Goal: Task Accomplishment & Management: Use online tool/utility

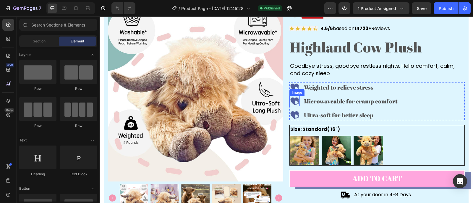
scroll to position [37, 0]
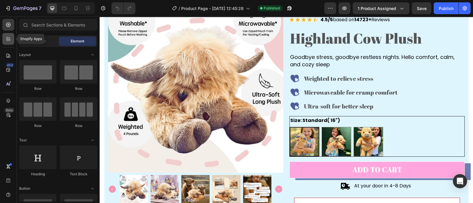
click at [4, 43] on div at bounding box center [8, 39] width 12 height 12
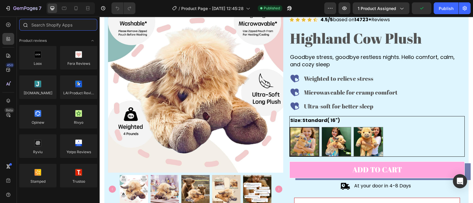
click at [48, 26] on input "text" at bounding box center [58, 25] width 78 height 12
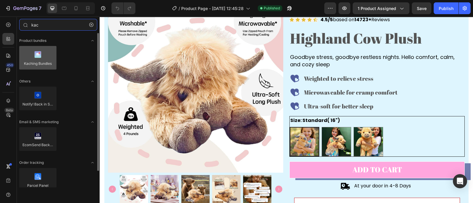
type input "kac"
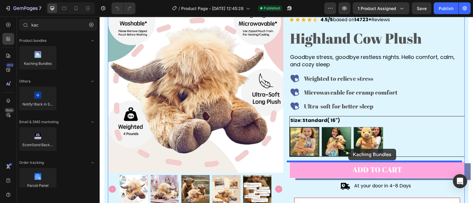
drag, startPoint x: 143, startPoint y: 74, endPoint x: 348, endPoint y: 149, distance: 218.4
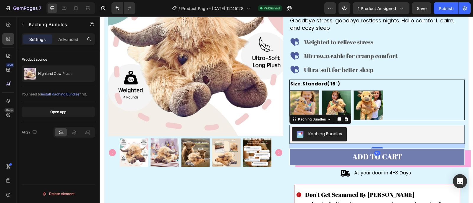
scroll to position [74, 0]
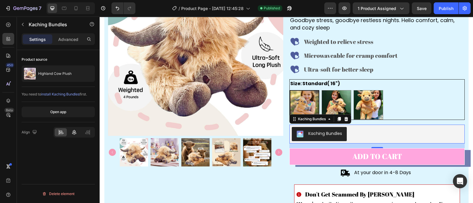
click at [77, 132] on icon at bounding box center [74, 133] width 6 height 6
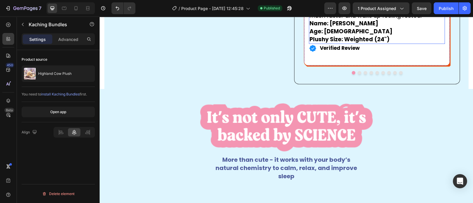
scroll to position [406, 0]
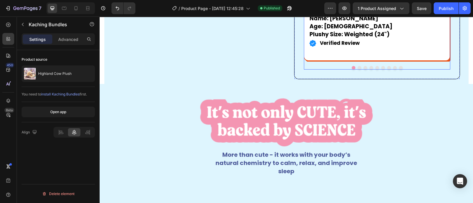
click at [375, 70] on button "Dot" at bounding box center [377, 68] width 4 height 4
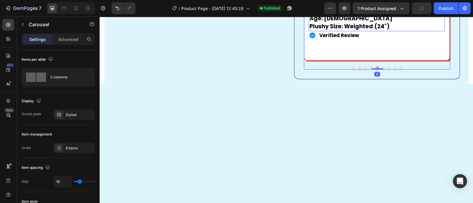
scroll to position [332, 0]
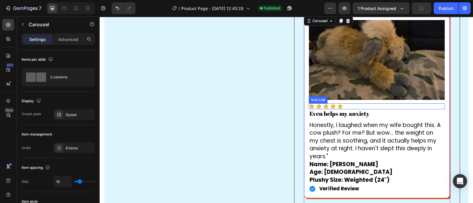
click at [359, 75] on img at bounding box center [377, 60] width 136 height 80
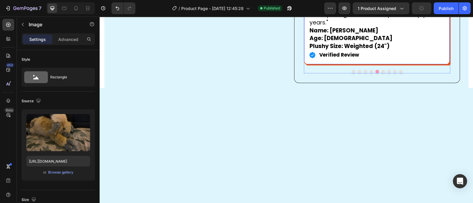
scroll to position [480, 0]
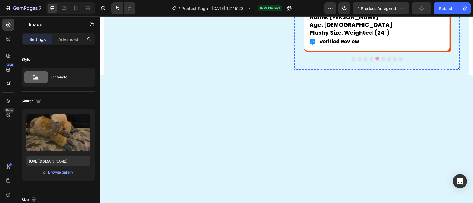
click at [381, 60] on button "Dot" at bounding box center [383, 59] width 4 height 4
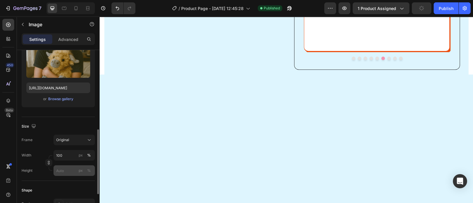
scroll to position [111, 0]
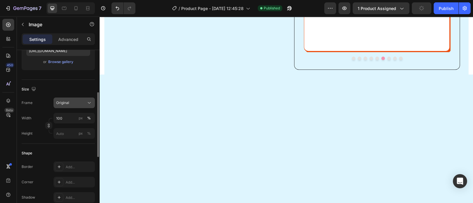
click at [79, 105] on div "Original" at bounding box center [70, 102] width 29 height 5
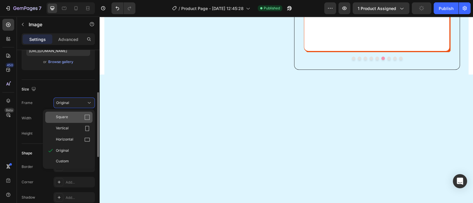
click at [69, 118] on div "Square" at bounding box center [73, 118] width 34 height 6
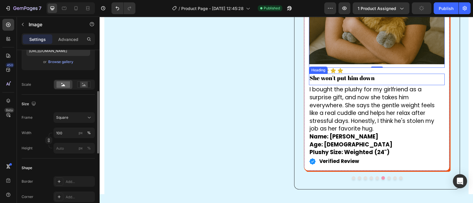
scroll to position [443, 0]
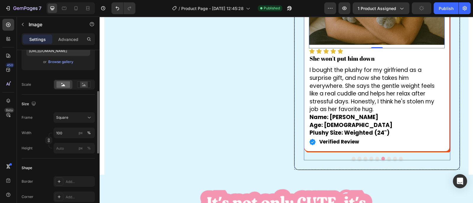
click at [375, 161] on button "Dot" at bounding box center [377, 159] width 4 height 4
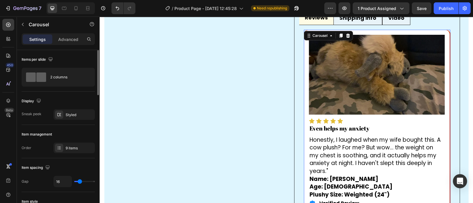
scroll to position [332, 0]
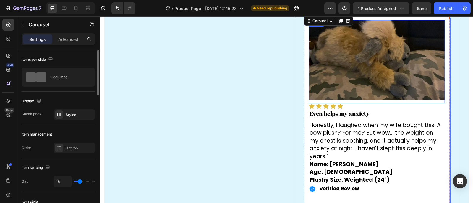
click at [362, 83] on img at bounding box center [377, 60] width 136 height 80
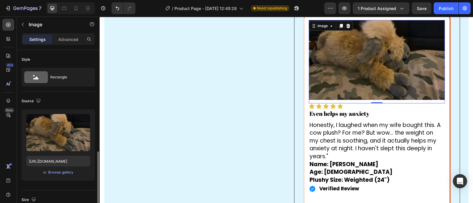
scroll to position [74, 0]
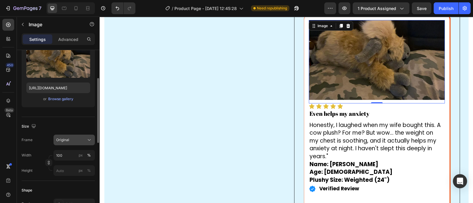
click at [79, 139] on div "Original" at bounding box center [70, 140] width 29 height 5
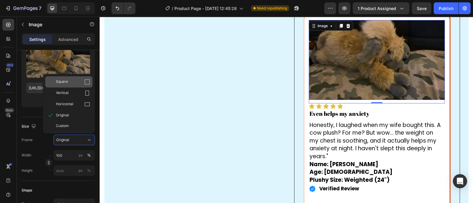
click at [71, 80] on div "Square" at bounding box center [73, 82] width 34 height 6
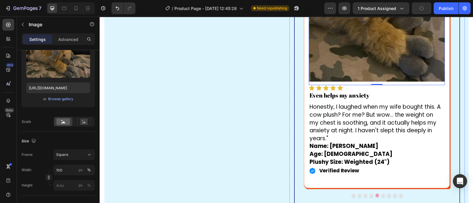
scroll to position [443, 0]
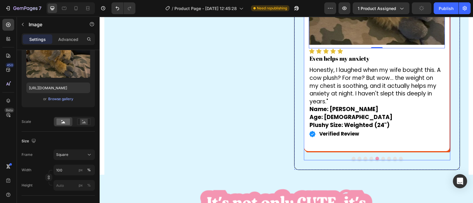
click at [351, 161] on button "Dot" at bounding box center [353, 159] width 4 height 4
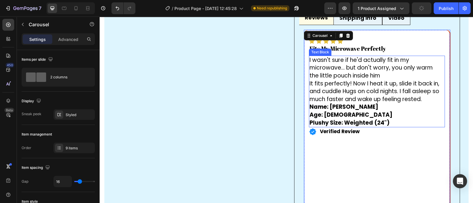
scroll to position [295, 0]
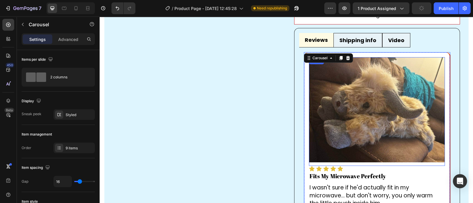
click at [365, 123] on img at bounding box center [377, 109] width 136 height 105
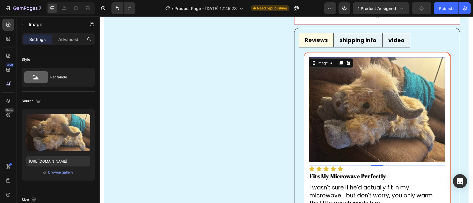
scroll to position [74, 0]
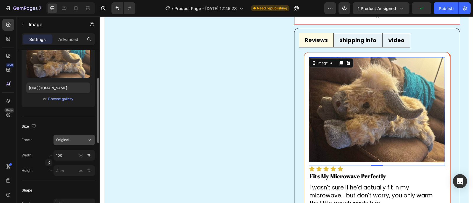
click at [75, 139] on div "Original" at bounding box center [70, 140] width 29 height 5
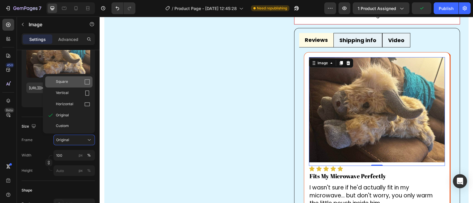
click at [69, 81] on div "Square" at bounding box center [73, 82] width 34 height 6
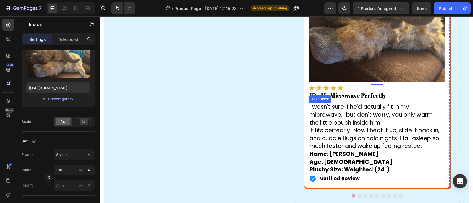
scroll to position [443, 0]
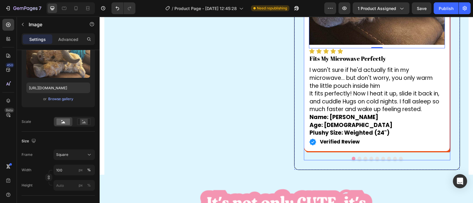
click at [357, 161] on button "Dot" at bounding box center [359, 159] width 4 height 4
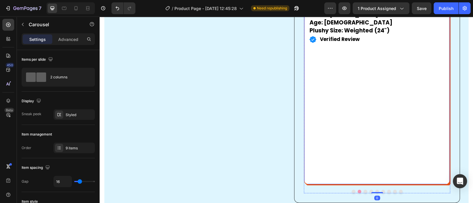
scroll to position [406, 0]
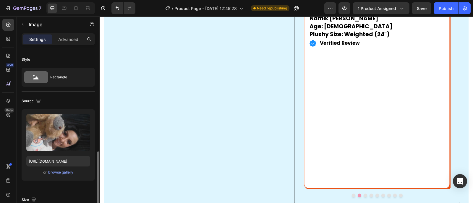
scroll to position [74, 0]
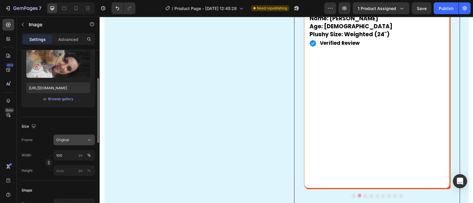
click at [74, 144] on button "Original" at bounding box center [73, 140] width 41 height 11
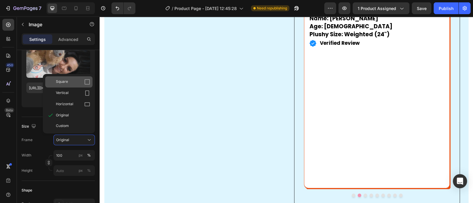
click at [64, 82] on span "Square" at bounding box center [62, 82] width 12 height 6
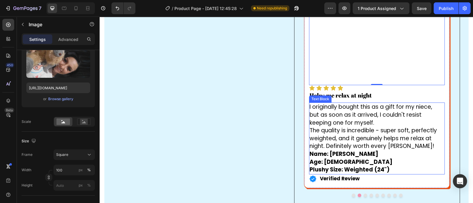
scroll to position [480, 0]
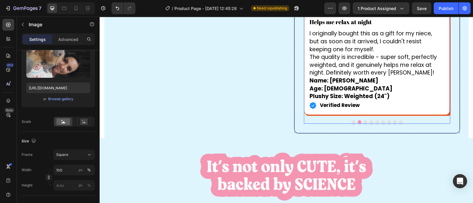
click at [363, 124] on button "Dot" at bounding box center [365, 123] width 4 height 4
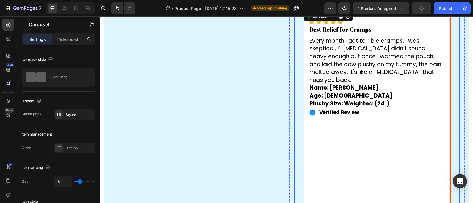
scroll to position [332, 0]
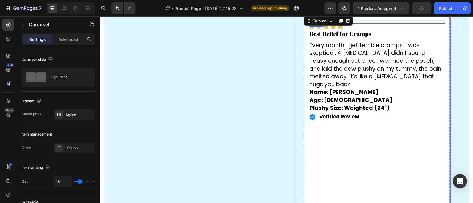
click at [357, 73] on img at bounding box center [377, 65] width 136 height 90
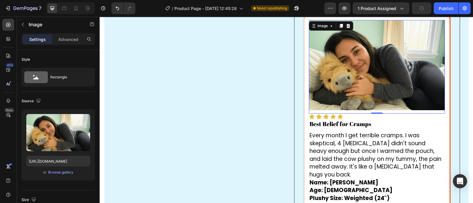
scroll to position [74, 0]
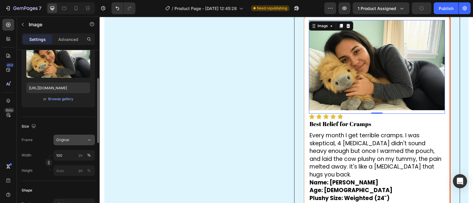
click at [74, 140] on div "Original" at bounding box center [70, 140] width 29 height 5
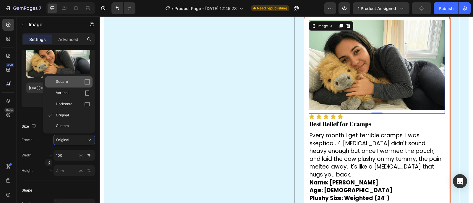
click at [69, 82] on div "Square" at bounding box center [73, 82] width 34 height 6
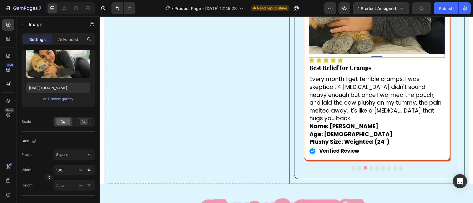
scroll to position [443, 0]
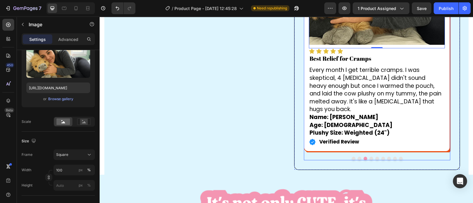
click at [369, 161] on button "Dot" at bounding box center [371, 159] width 4 height 4
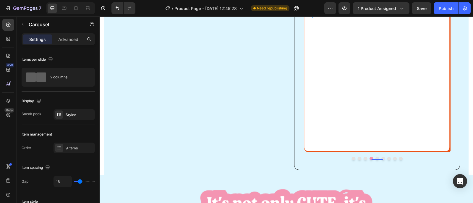
click at [375, 161] on button "Dot" at bounding box center [377, 159] width 4 height 4
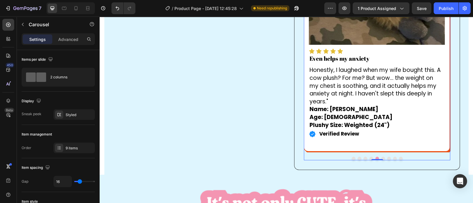
click at [382, 161] on div at bounding box center [377, 159] width 146 height 4
click at [381, 161] on button "Dot" at bounding box center [383, 159] width 4 height 4
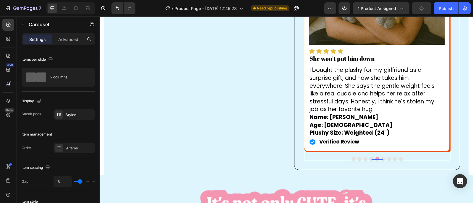
scroll to position [369, 0]
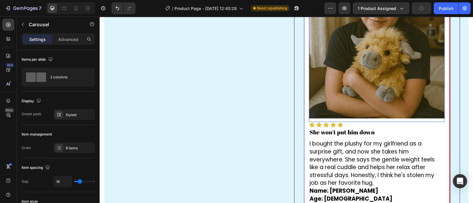
click at [365, 98] on img at bounding box center [377, 51] width 136 height 136
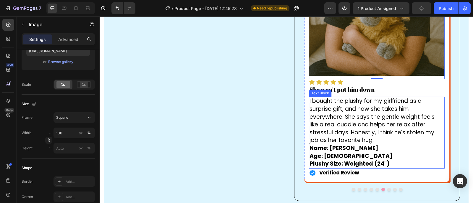
scroll to position [443, 0]
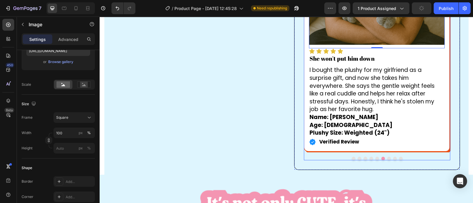
click at [387, 161] on button "Dot" at bounding box center [389, 159] width 4 height 4
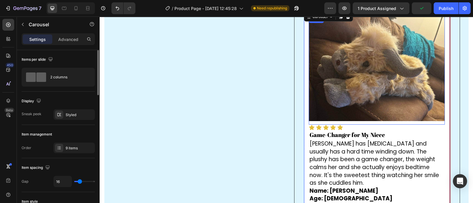
scroll to position [332, 0]
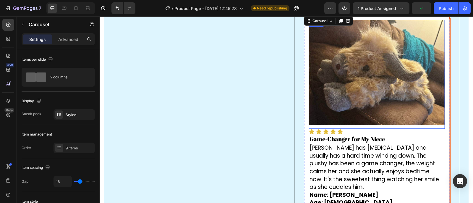
click at [368, 98] on img at bounding box center [377, 72] width 136 height 105
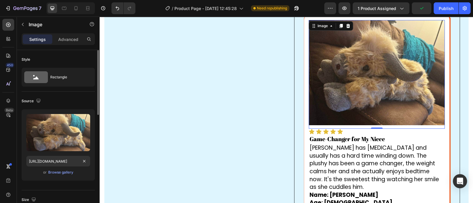
scroll to position [74, 0]
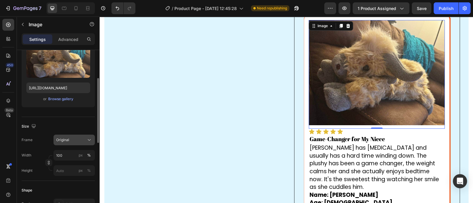
click at [75, 139] on div "Original" at bounding box center [70, 140] width 29 height 5
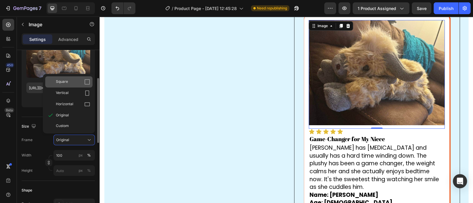
click at [63, 83] on span "Square" at bounding box center [62, 82] width 12 height 6
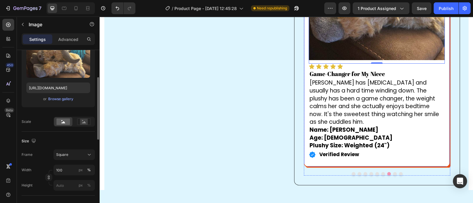
scroll to position [443, 0]
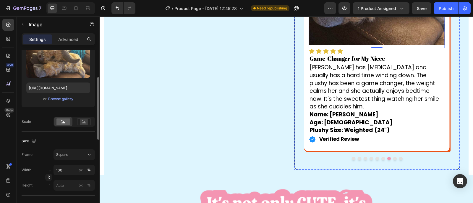
click at [393, 161] on button "Dot" at bounding box center [395, 159] width 4 height 4
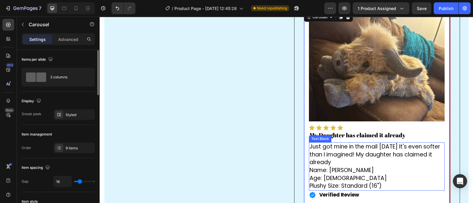
scroll to position [332, 0]
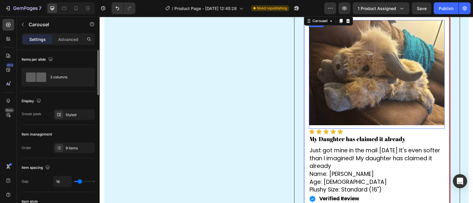
click at [406, 110] on img at bounding box center [377, 72] width 136 height 105
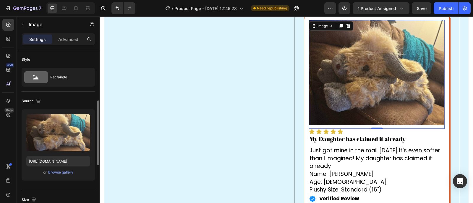
scroll to position [0, 0]
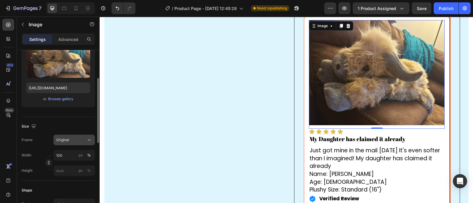
click at [69, 142] on div "Original" at bounding box center [70, 140] width 29 height 5
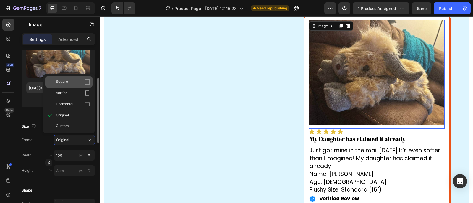
click at [69, 83] on div "Square" at bounding box center [73, 82] width 34 height 6
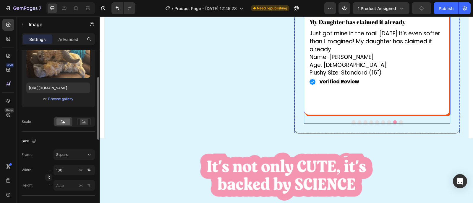
click at [399, 124] on button "Dot" at bounding box center [401, 123] width 4 height 4
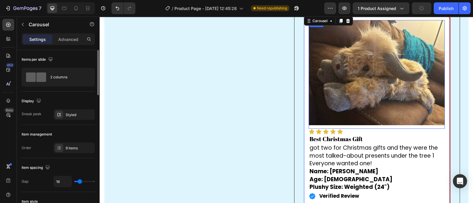
click at [378, 63] on img at bounding box center [377, 72] width 136 height 105
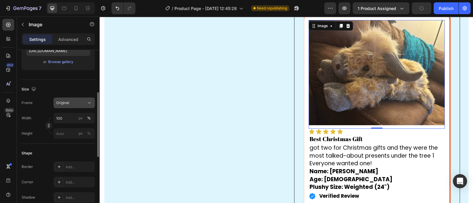
click at [75, 101] on div "Original" at bounding box center [70, 102] width 29 height 5
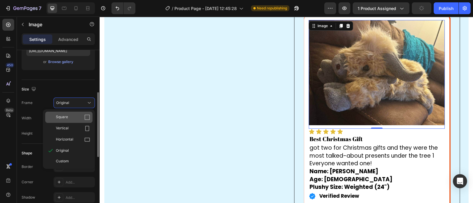
click at [68, 122] on div "Square" at bounding box center [68, 117] width 47 height 11
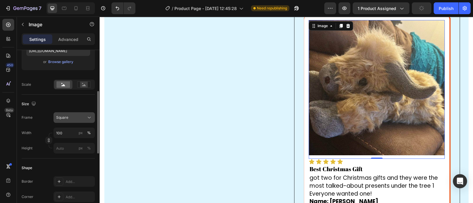
click at [73, 119] on div "Square" at bounding box center [70, 117] width 29 height 5
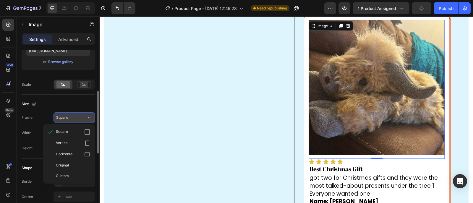
click at [73, 120] on div "Square" at bounding box center [70, 117] width 29 height 5
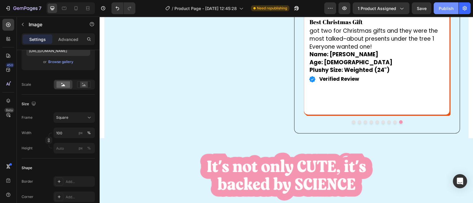
click at [441, 11] on div "Publish" at bounding box center [445, 8] width 15 height 6
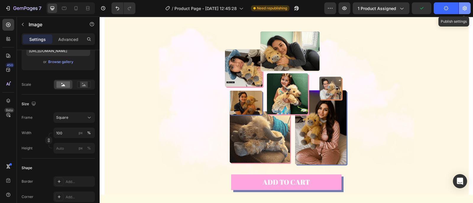
click at [464, 12] on button "button" at bounding box center [464, 8] width 12 height 12
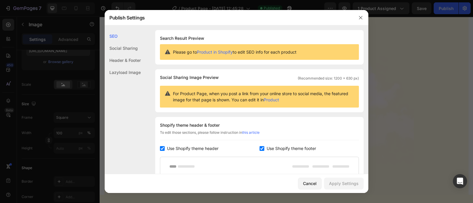
click at [121, 48] on div "Social Sharing" at bounding box center [123, 48] width 36 height 12
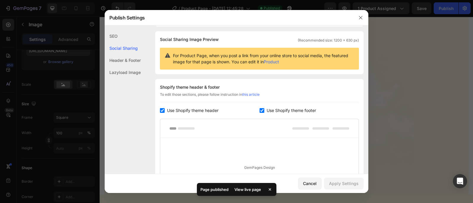
scroll to position [128, 0]
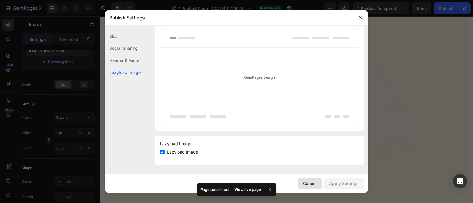
click at [308, 181] on button "Cancel" at bounding box center [310, 184] width 24 height 12
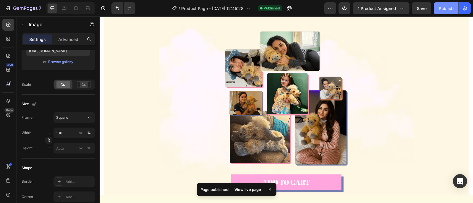
click at [444, 7] on div "Publish" at bounding box center [445, 8] width 15 height 6
click at [462, 9] on icon "button" at bounding box center [464, 8] width 6 height 6
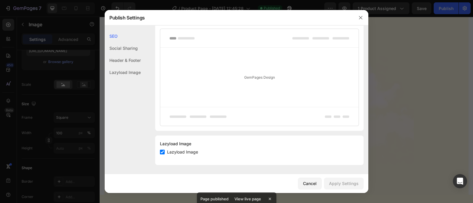
scroll to position [0, 0]
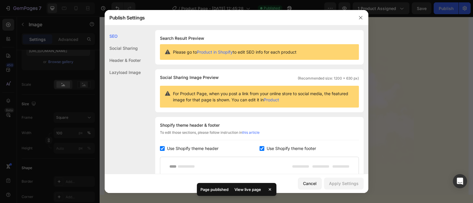
click at [117, 50] on div "Social Sharing" at bounding box center [123, 48] width 36 height 12
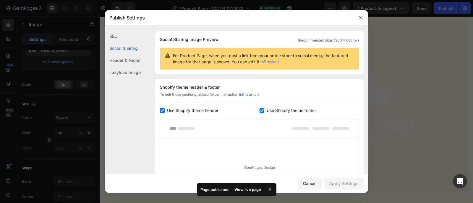
click at [125, 61] on div "Header & Footer" at bounding box center [123, 60] width 36 height 12
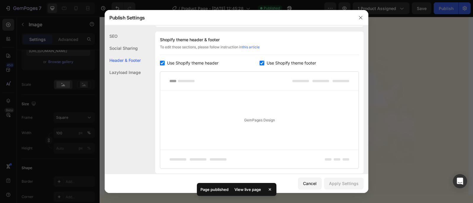
click at [127, 69] on div "Lazyload Image" at bounding box center [123, 72] width 36 height 12
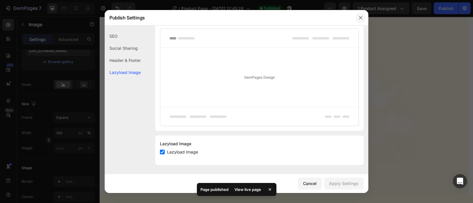
drag, startPoint x: 360, startPoint y: 17, endPoint x: 260, endPoint y: 1, distance: 100.8
click at [360, 17] on icon "button" at bounding box center [360, 17] width 3 height 3
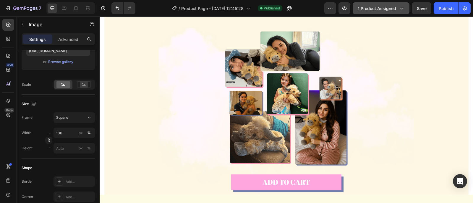
click at [404, 9] on icon "button" at bounding box center [401, 8] width 6 height 6
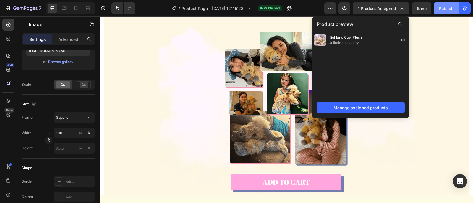
click at [457, 10] on button "Publish" at bounding box center [445, 8] width 25 height 12
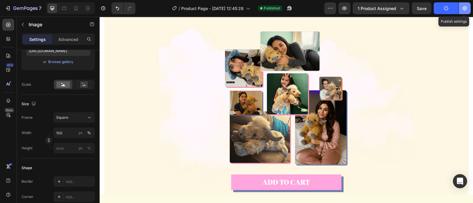
click at [461, 9] on icon "button" at bounding box center [464, 8] width 6 height 6
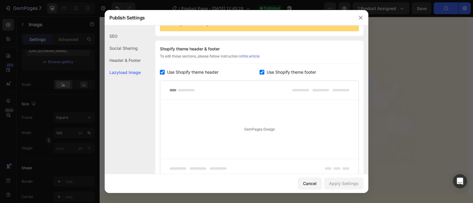
scroll to position [0, 0]
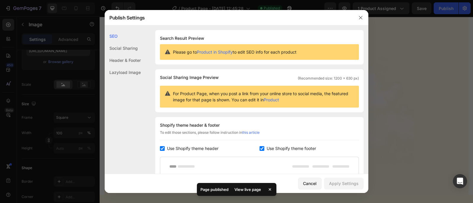
click at [140, 46] on div "Social Sharing" at bounding box center [123, 48] width 36 height 12
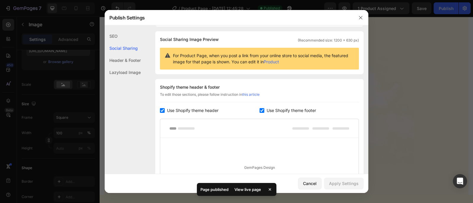
click at [123, 60] on div "Header & Footer" at bounding box center [123, 60] width 36 height 12
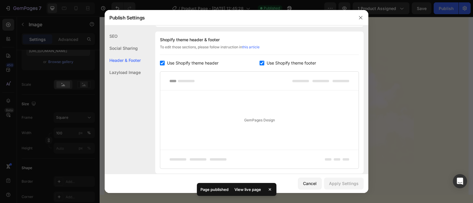
click at [122, 71] on div "Lazyload Image" at bounding box center [123, 72] width 36 height 12
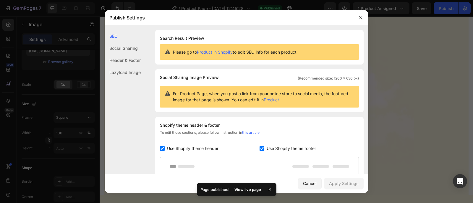
click at [123, 49] on div "Social Sharing" at bounding box center [123, 48] width 36 height 12
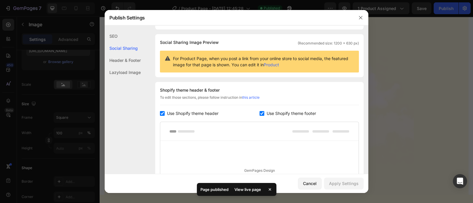
scroll to position [38, 0]
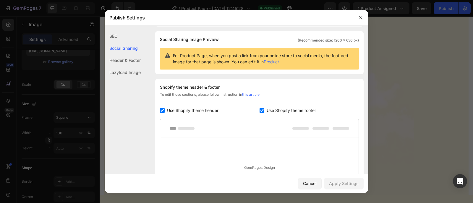
click at [128, 67] on div "Lazyload Image" at bounding box center [123, 72] width 36 height 12
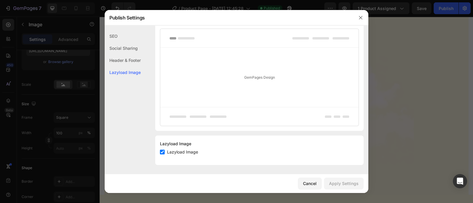
click at [117, 38] on div "SEO" at bounding box center [123, 36] width 36 height 12
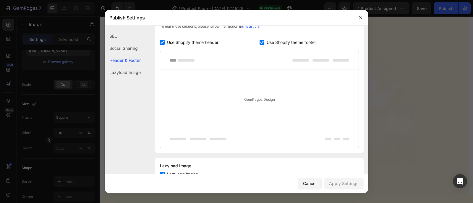
scroll to position [128, 0]
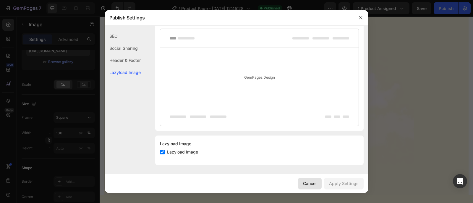
click at [311, 184] on div "Cancel" at bounding box center [310, 184] width 14 height 6
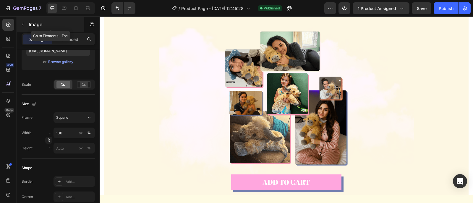
click at [23, 25] on icon "button" at bounding box center [22, 24] width 5 height 5
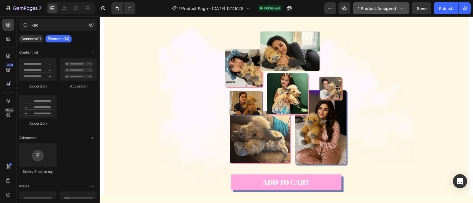
click at [378, 8] on span "1 product assigned" at bounding box center [376, 8] width 38 height 6
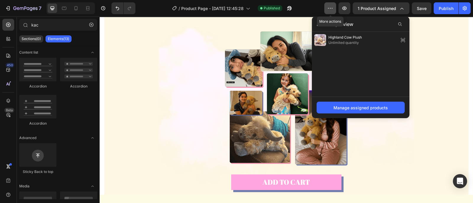
click at [330, 6] on icon "button" at bounding box center [330, 8] width 6 height 6
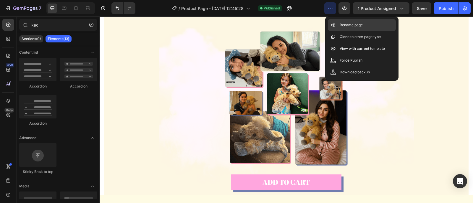
click at [347, 27] on p "Rename page" at bounding box center [350, 25] width 23 height 6
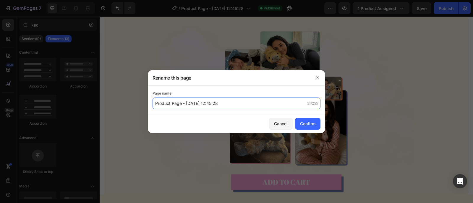
click at [216, 107] on input "Product Page - Sep 25, 12:45:28" at bounding box center [236, 104] width 168 height 12
type input "Plushy"
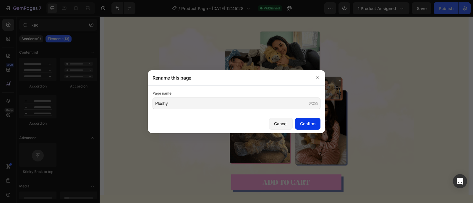
click at [316, 126] on button "Confirm" at bounding box center [307, 124] width 25 height 12
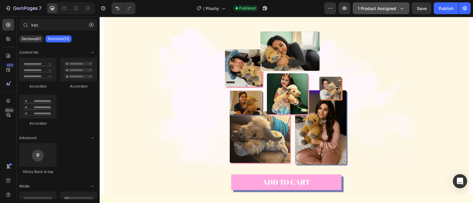
click at [398, 6] on div "1 product assigned" at bounding box center [380, 8] width 47 height 6
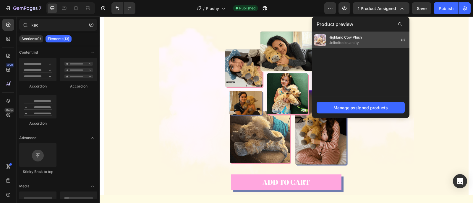
click at [402, 40] on icon at bounding box center [402, 40] width 8 height 8
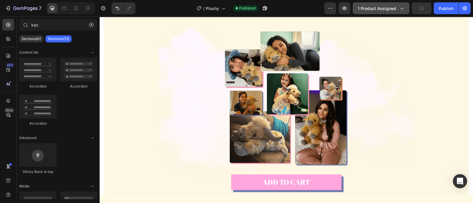
click at [401, 6] on icon "button" at bounding box center [401, 8] width 6 height 6
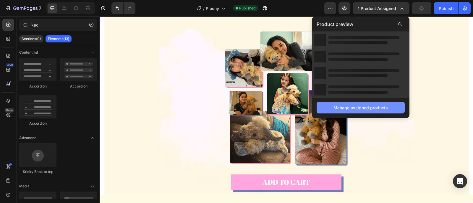
click at [369, 109] on div "Manage assigned products" at bounding box center [360, 108] width 54 height 6
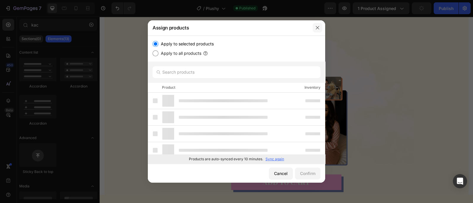
click at [317, 29] on icon "button" at bounding box center [317, 27] width 5 height 5
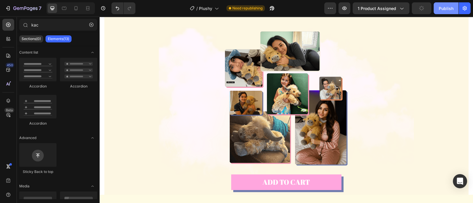
click at [447, 9] on div "Publish" at bounding box center [445, 8] width 15 height 6
click at [401, 9] on icon "button" at bounding box center [401, 8] width 6 height 6
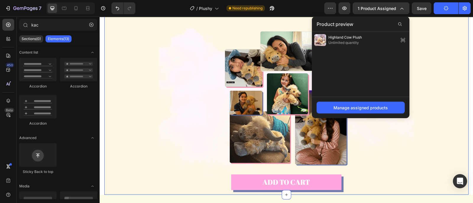
click at [416, 42] on div "Image Join thousands who’ve swapped stress and sleepless nights for calm, cozy …" at bounding box center [286, 91] width 364 height 209
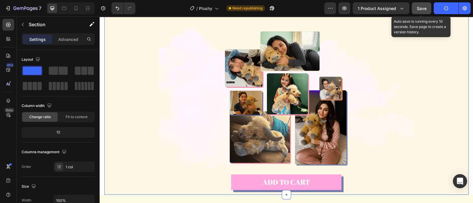
click at [427, 10] on button "Save" at bounding box center [420, 8] width 19 height 12
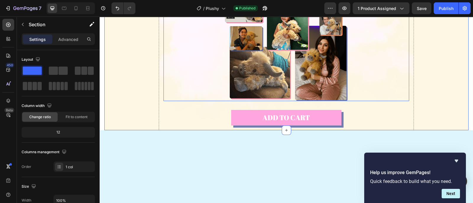
scroll to position [996, 0]
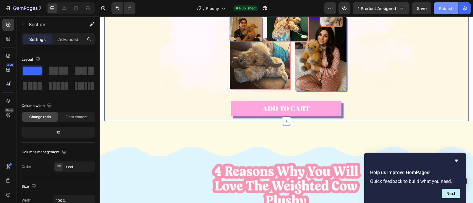
click at [451, 9] on div "Publish" at bounding box center [445, 8] width 15 height 6
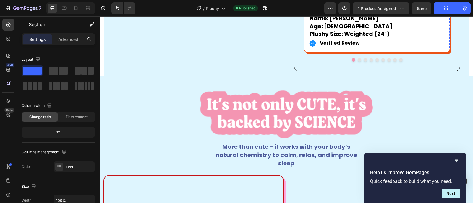
scroll to position [553, 0]
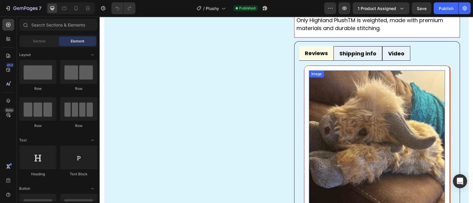
scroll to position [295, 0]
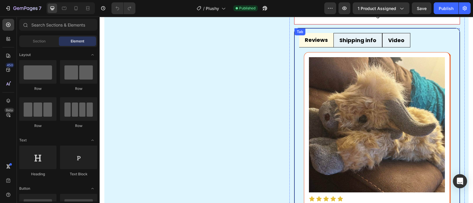
click at [392, 40] on p "Video" at bounding box center [396, 40] width 16 height 7
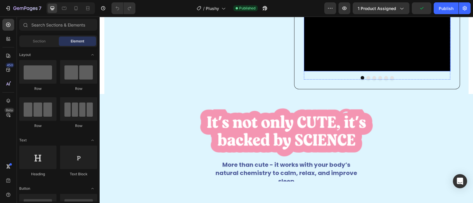
scroll to position [406, 0]
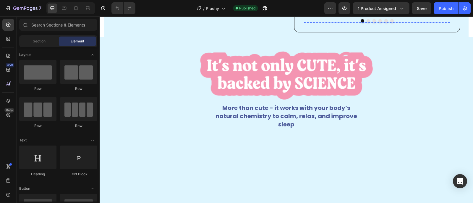
click at [363, 23] on div at bounding box center [377, 21] width 146 height 4
click at [366, 23] on button "Dot" at bounding box center [368, 21] width 4 height 4
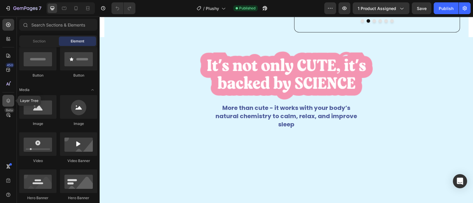
click at [5, 98] on icon at bounding box center [8, 101] width 6 height 6
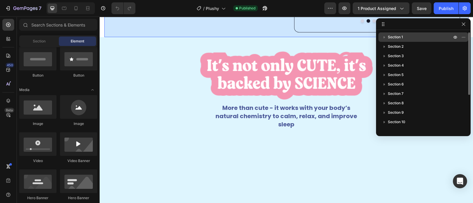
click at [383, 40] on icon "button" at bounding box center [384, 37] width 6 height 6
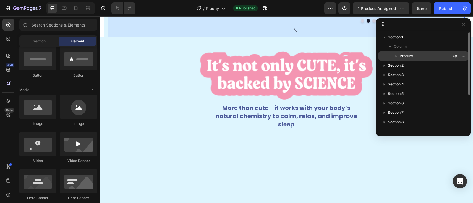
click at [392, 55] on div "Product" at bounding box center [422, 55] width 85 height 9
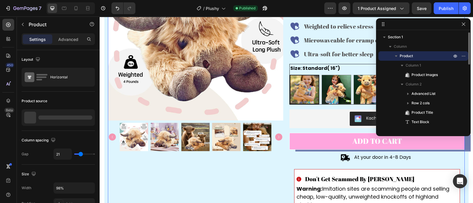
click at [395, 57] on icon "button" at bounding box center [396, 56] width 6 height 6
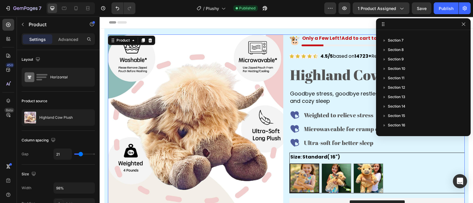
scroll to position [0, 0]
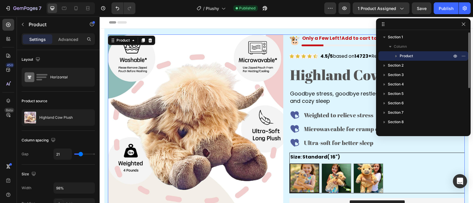
click at [396, 58] on icon "button" at bounding box center [396, 56] width 6 height 6
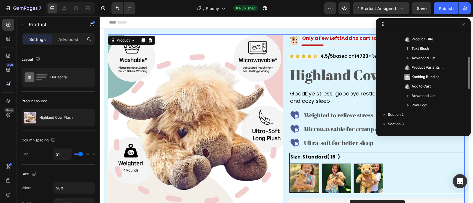
scroll to position [111, 0]
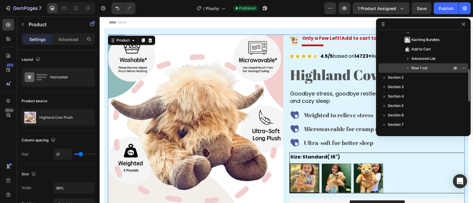
click at [406, 67] on icon "button" at bounding box center [408, 68] width 6 height 6
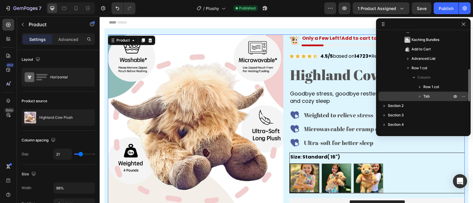
click at [427, 97] on span "Tab" at bounding box center [426, 97] width 6 height 6
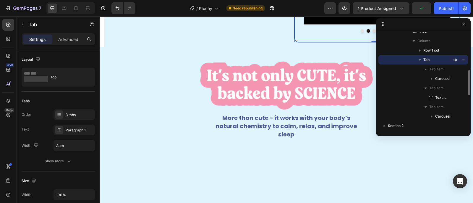
scroll to position [185, 0]
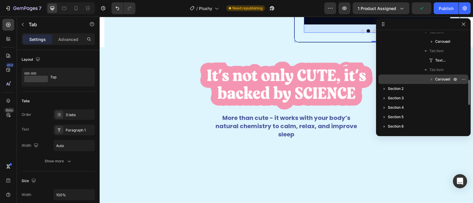
click at [428, 81] on icon "button" at bounding box center [431, 79] width 6 height 6
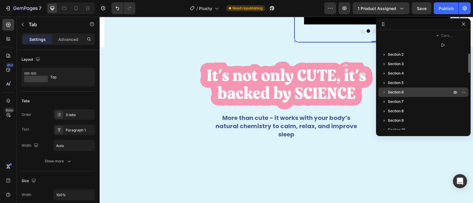
scroll to position [258, 0]
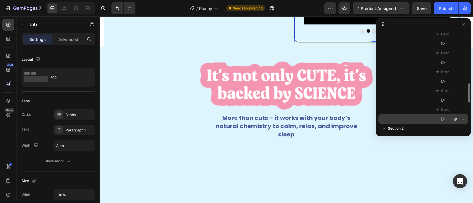
click at [442, 118] on icon at bounding box center [442, 119] width 6 height 6
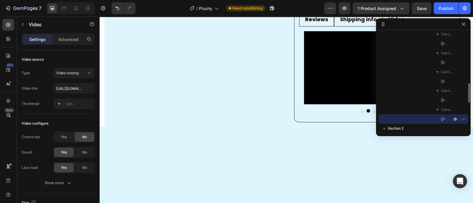
scroll to position [309, 0]
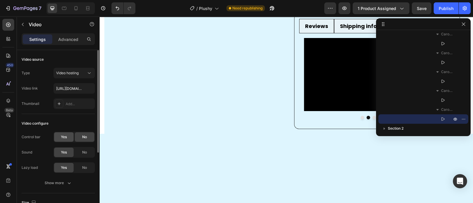
click at [63, 141] on div "Yes" at bounding box center [63, 137] width 19 height 9
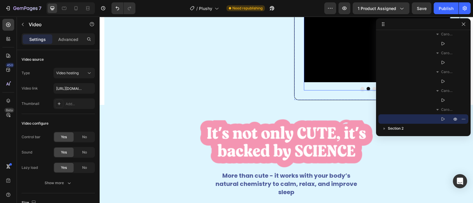
scroll to position [383, 0]
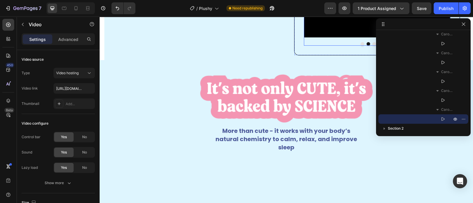
click at [360, 46] on button "Dot" at bounding box center [362, 44] width 4 height 4
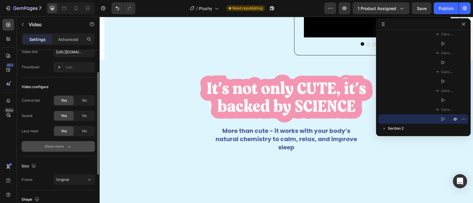
click at [71, 142] on button "Show more" at bounding box center [58, 146] width 73 height 11
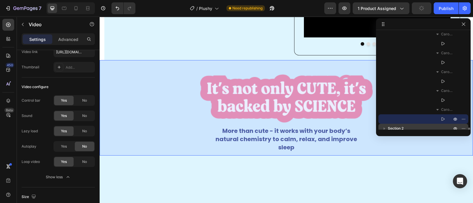
scroll to position [295, 0]
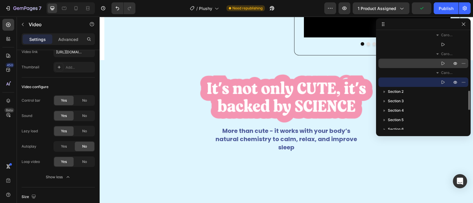
click at [441, 64] on icon at bounding box center [442, 64] width 3 height 4
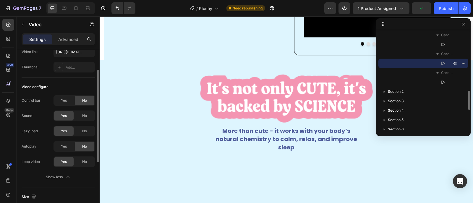
scroll to position [37, 0]
click at [61, 100] on span "Yes" at bounding box center [64, 100] width 6 height 5
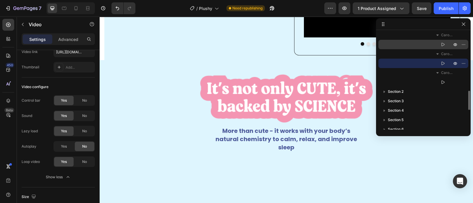
click at [442, 43] on icon at bounding box center [442, 45] width 3 height 4
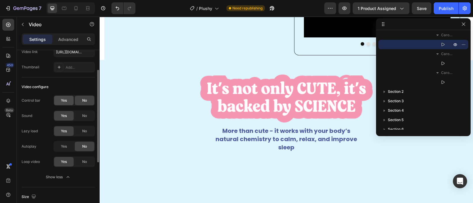
click at [61, 102] on span "Yes" at bounding box center [64, 100] width 6 height 5
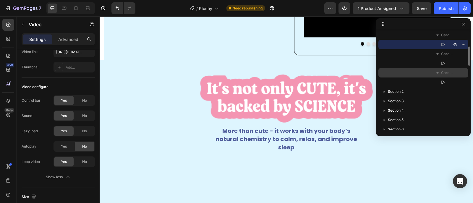
scroll to position [258, 0]
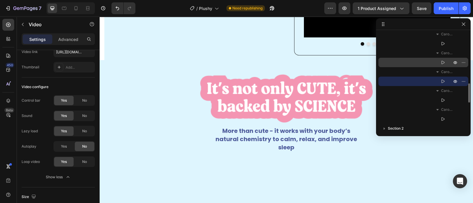
click at [440, 62] on icon at bounding box center [442, 63] width 6 height 6
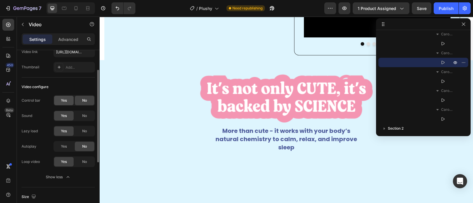
click at [69, 101] on div "Yes" at bounding box center [63, 100] width 19 height 9
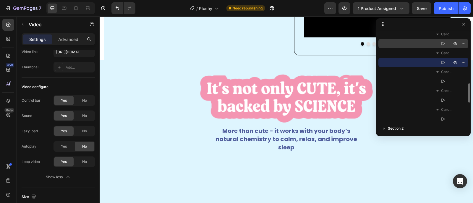
click at [441, 43] on icon at bounding box center [442, 44] width 3 height 4
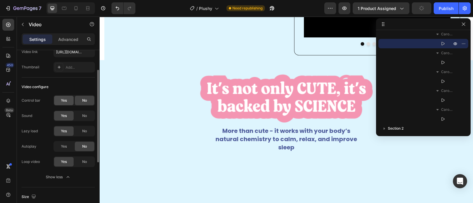
click at [68, 99] on div "Yes" at bounding box center [63, 100] width 19 height 9
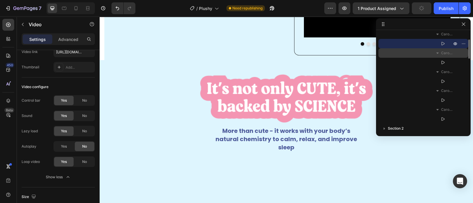
scroll to position [222, 0]
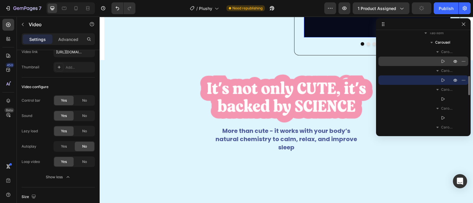
click at [441, 60] on icon at bounding box center [442, 62] width 3 height 4
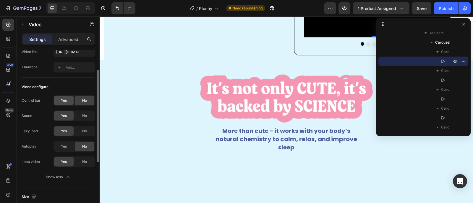
click at [65, 102] on span "Yes" at bounding box center [64, 100] width 6 height 5
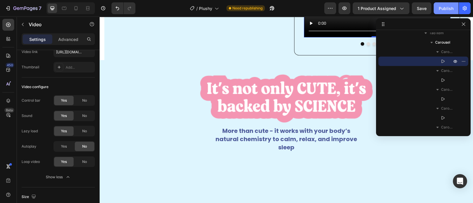
click at [442, 8] on div "Publish" at bounding box center [445, 8] width 15 height 6
click at [9, 26] on icon at bounding box center [8, 25] width 6 height 6
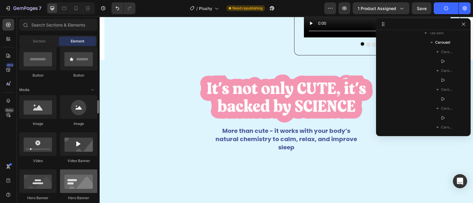
scroll to position [185, 0]
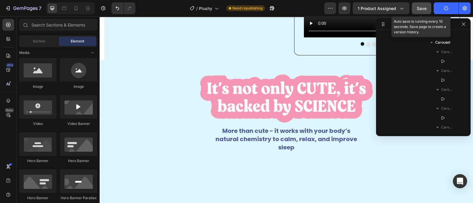
click at [419, 7] on span "Save" at bounding box center [421, 8] width 10 height 5
